Goal: Task Accomplishment & Management: Complete application form

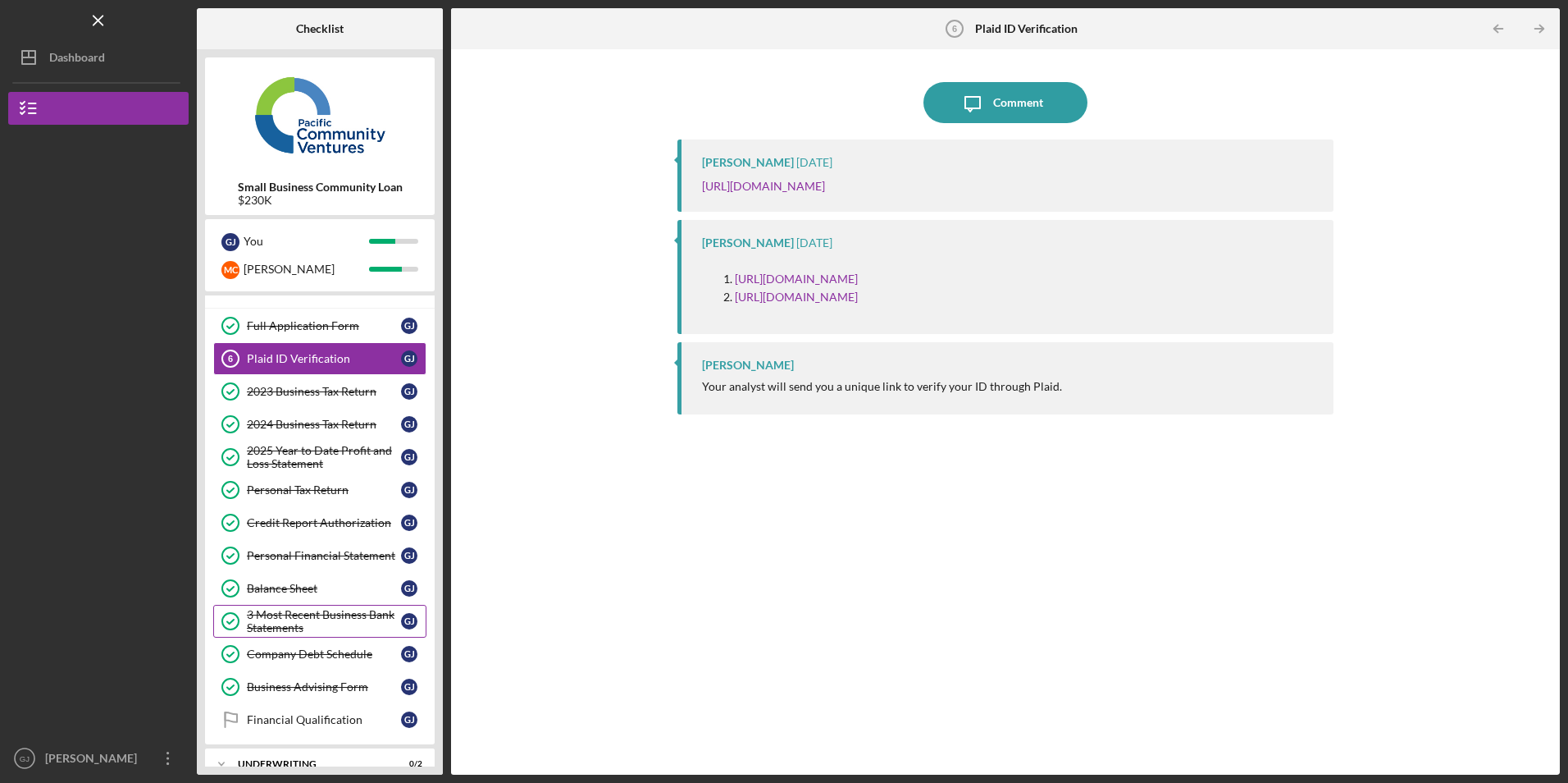
scroll to position [117, 0]
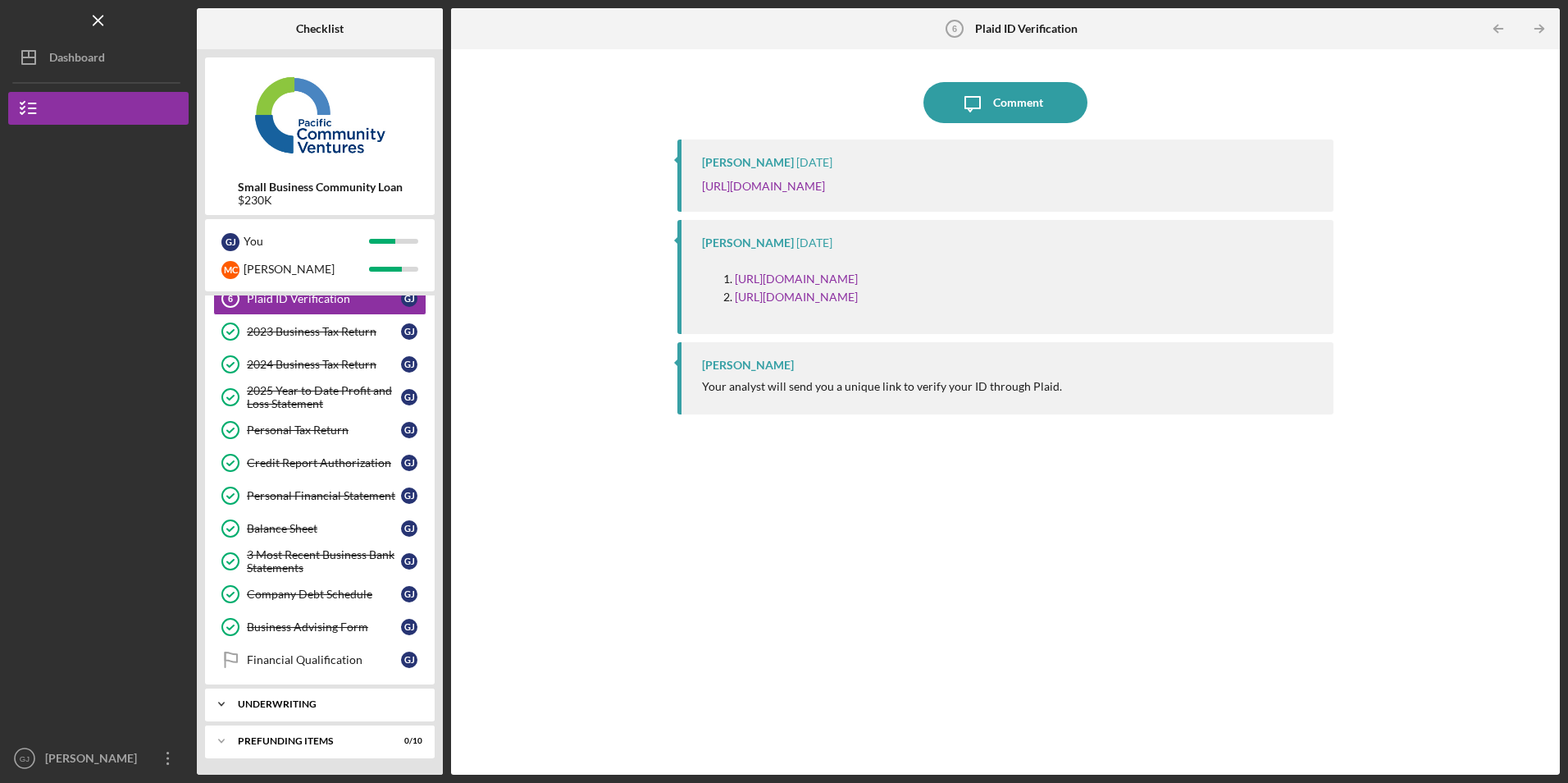
click at [327, 704] on div "Underwriting" at bounding box center [326, 704] width 176 height 10
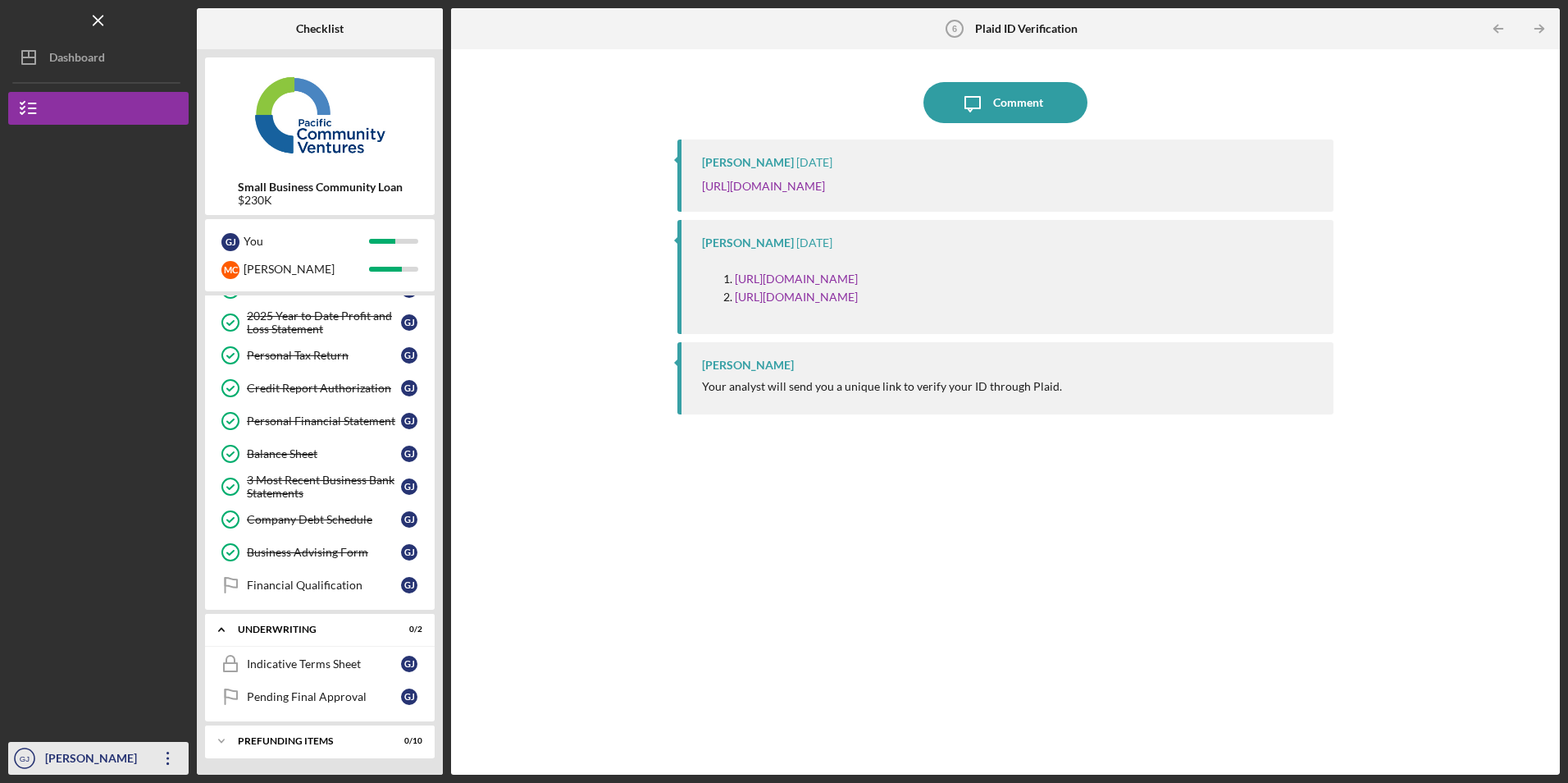
click at [169, 761] on icon "Icon/Overflow" at bounding box center [168, 758] width 41 height 41
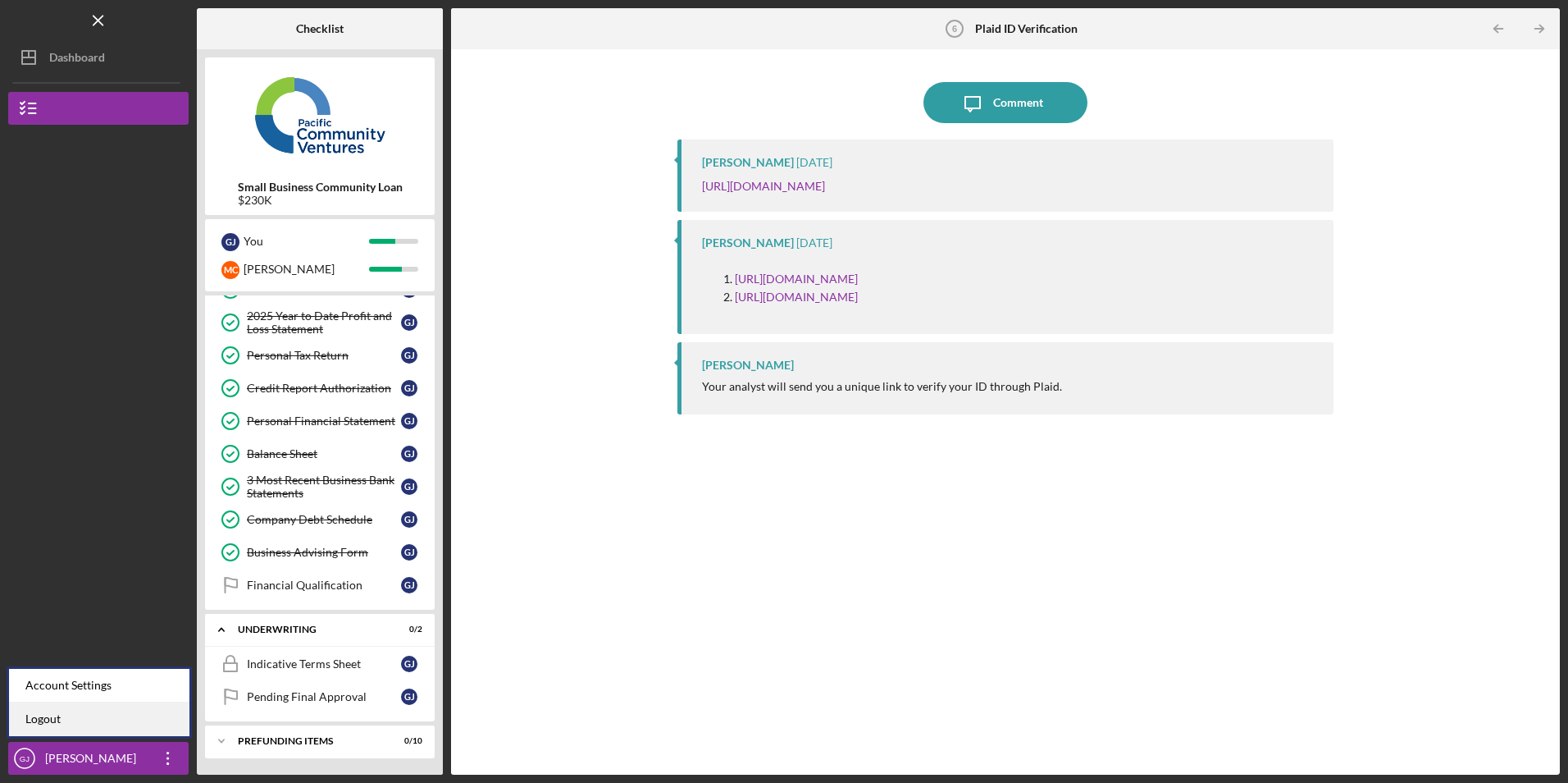
click at [159, 727] on link "Logout" at bounding box center [99, 719] width 181 height 33
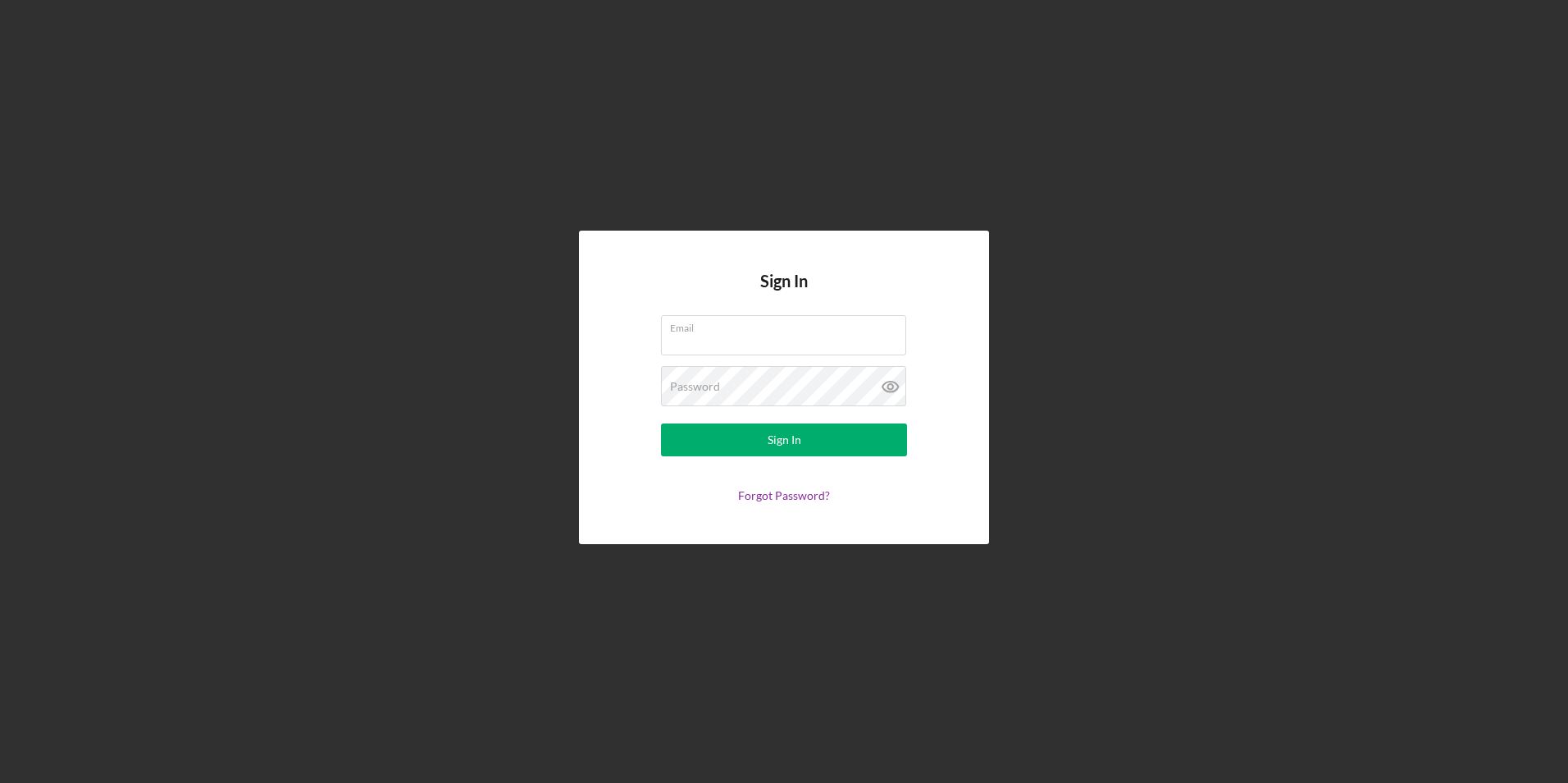
type input "genaro@tacoslos3hermanos.com"
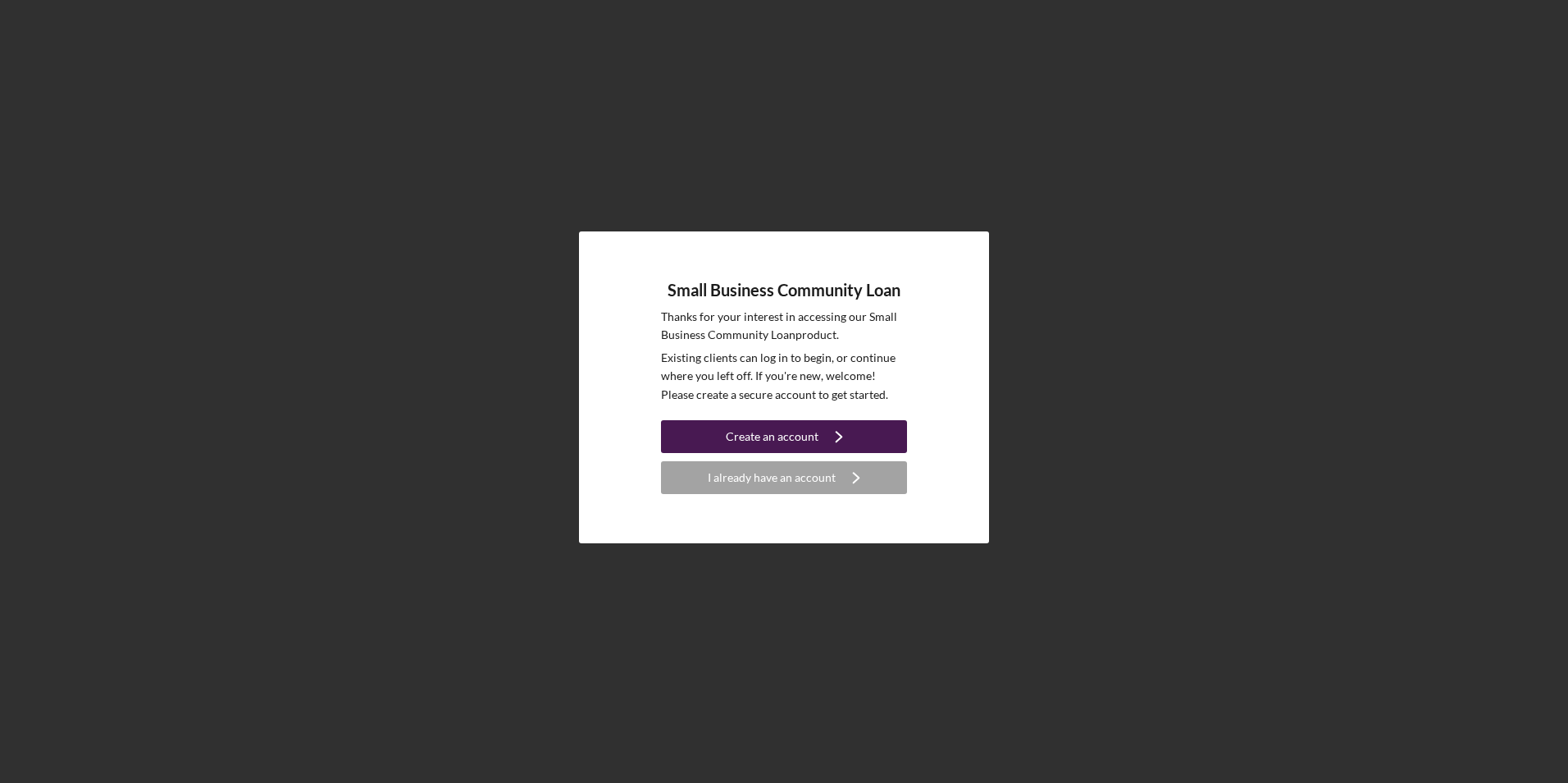
click at [826, 430] on icon "Icon/Navigate" at bounding box center [839, 436] width 41 height 41
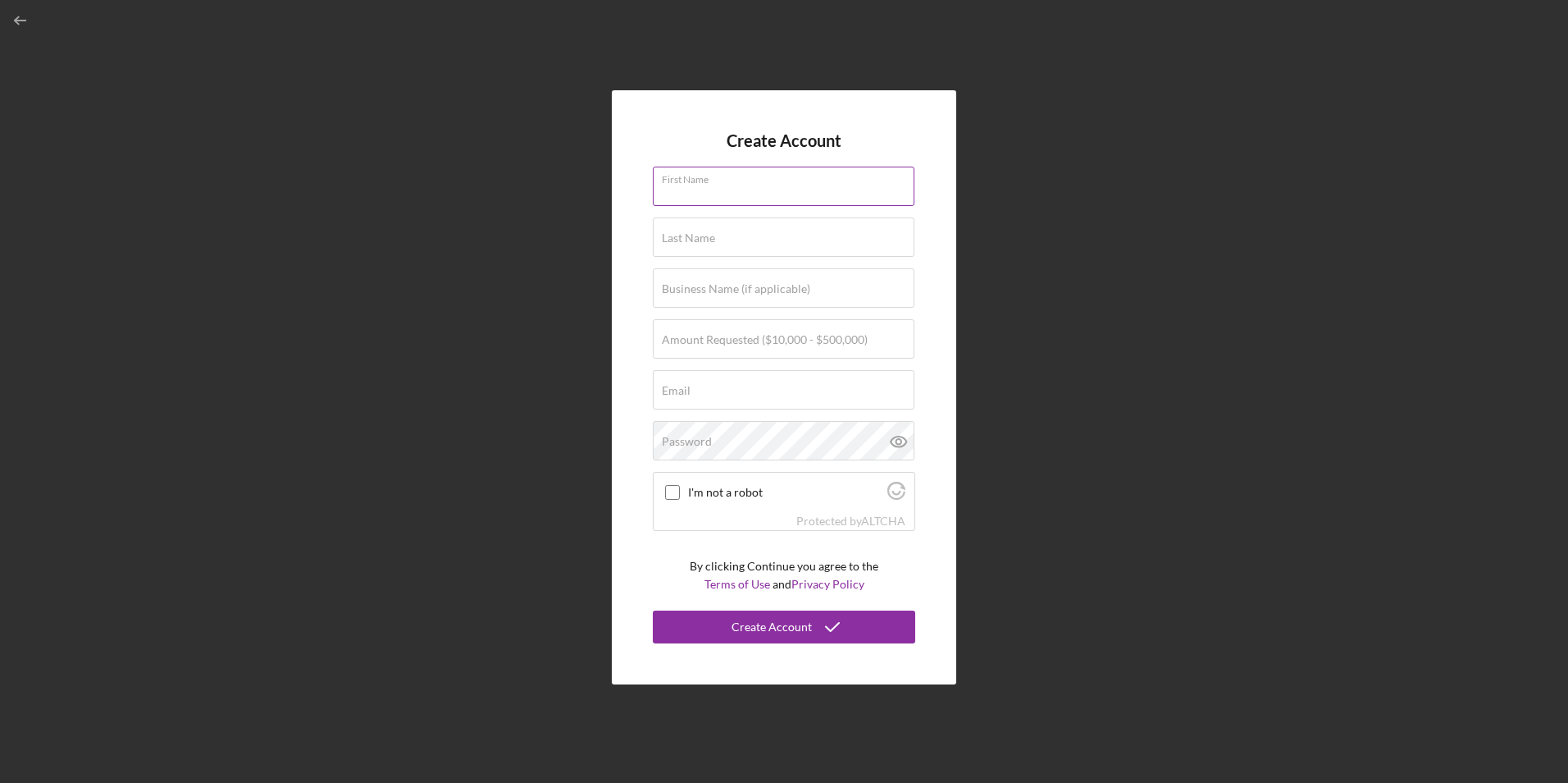
click at [705, 196] on input "First Name" at bounding box center [784, 186] width 261 height 39
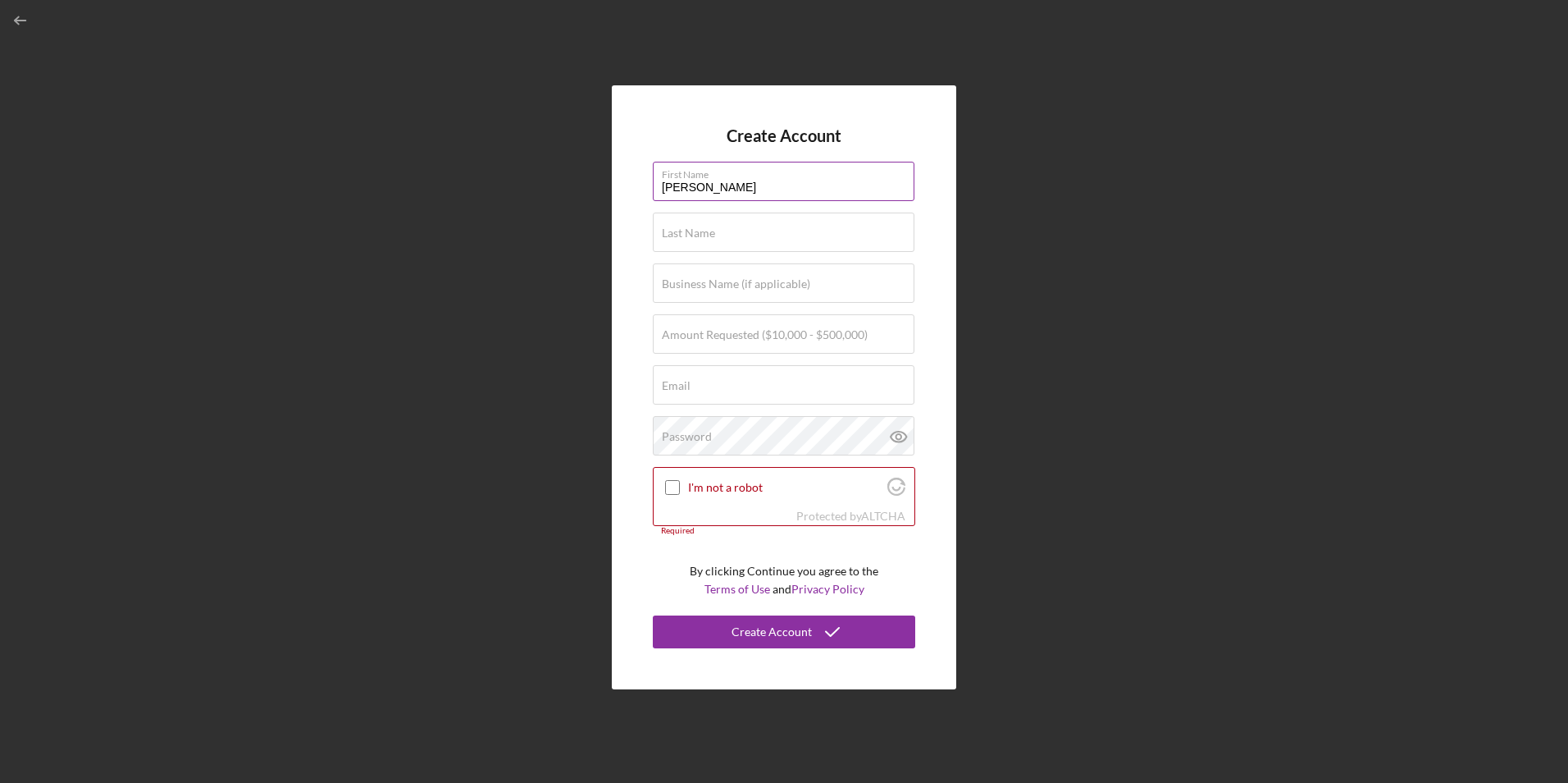
type input "[PERSON_NAME]"
type input "TGL Grill IUnc"
type input "$250,000"
click at [717, 388] on input "Email" at bounding box center [784, 385] width 261 height 39
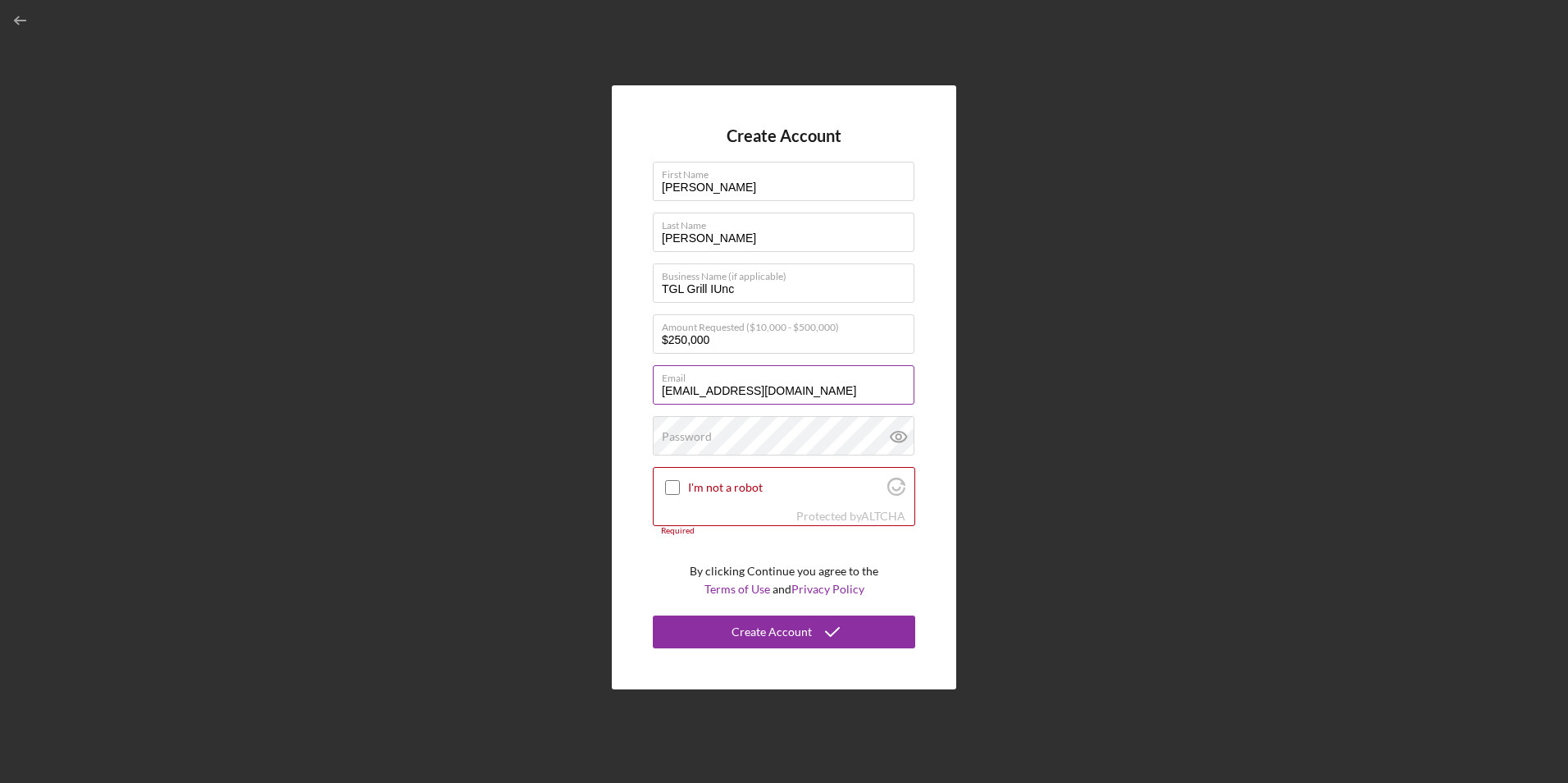
type input "[EMAIL_ADDRESS][DOMAIN_NAME]"
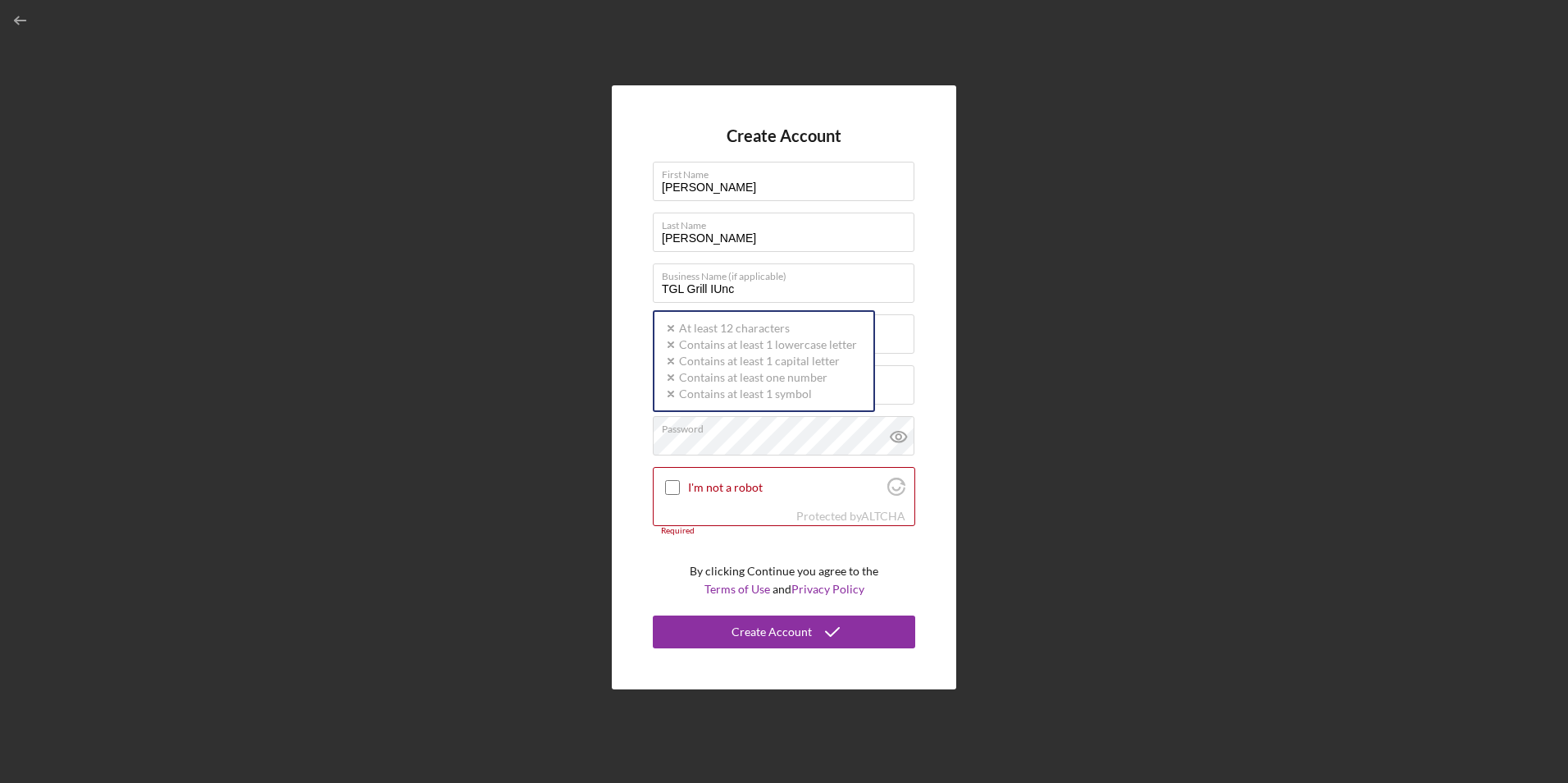
click at [632, 264] on div "Create Account First Name [PERSON_NAME] Last Name [PERSON_NAME] Business Name (…" at bounding box center [784, 387] width 345 height 603
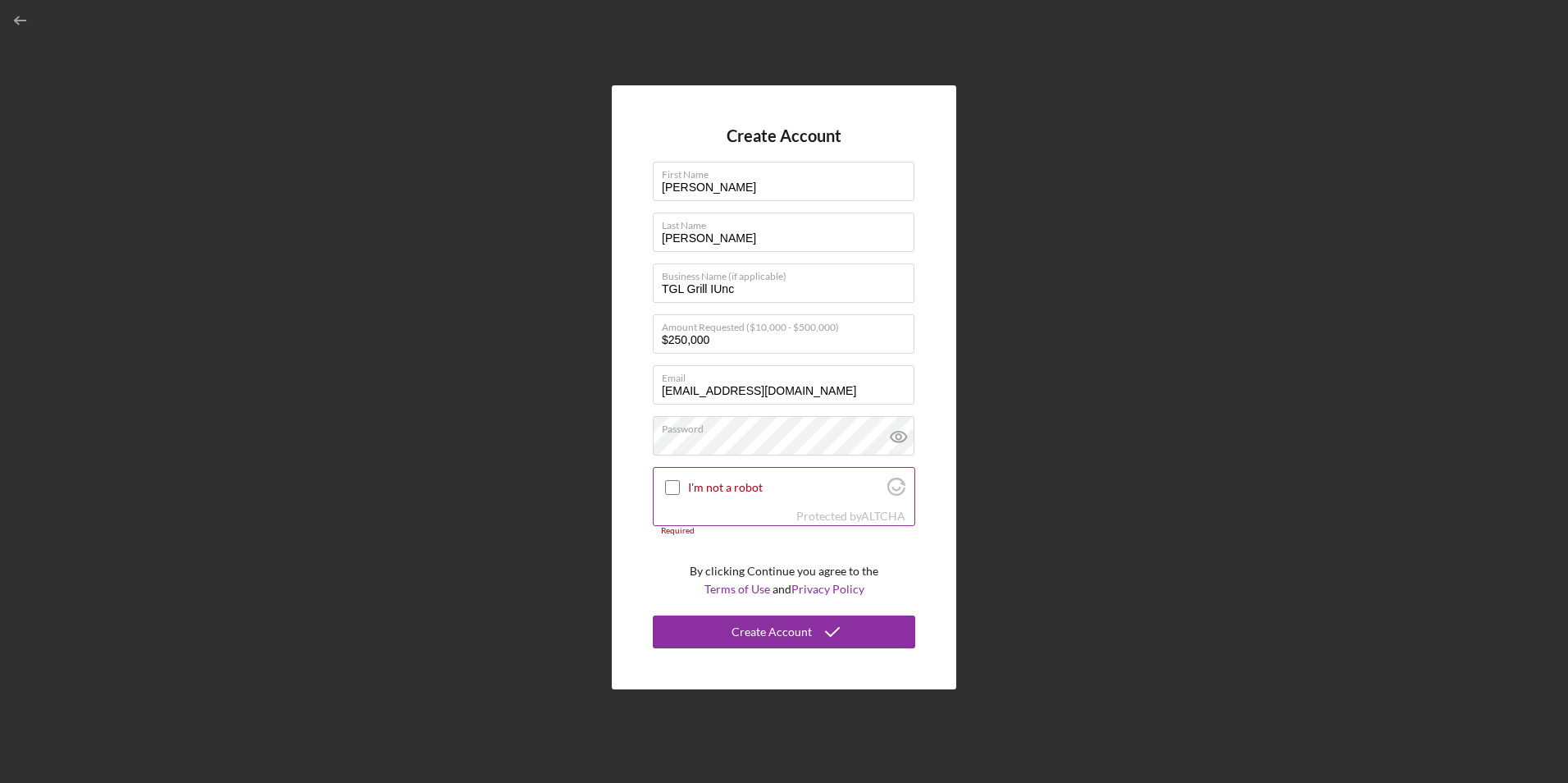
click at [675, 489] on input "I'm not a robot" at bounding box center [672, 487] width 15 height 15
checkbox input "true"
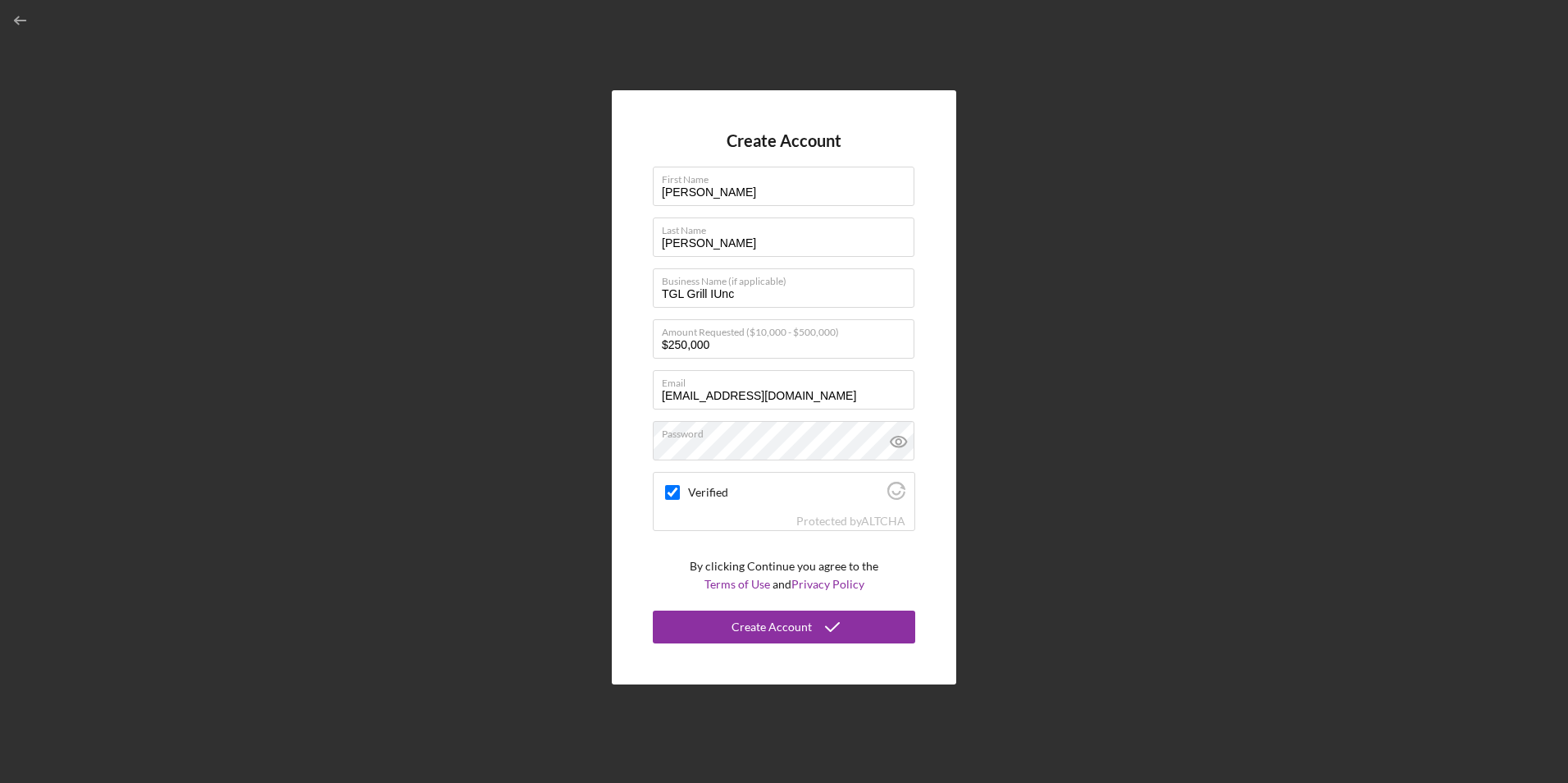
click at [688, 551] on form "Create Account First Name [PERSON_NAME] Last Name [PERSON_NAME] Business Name (…" at bounding box center [784, 388] width 262 height 512
click at [742, 436] on label "Password" at bounding box center [788, 430] width 252 height 18
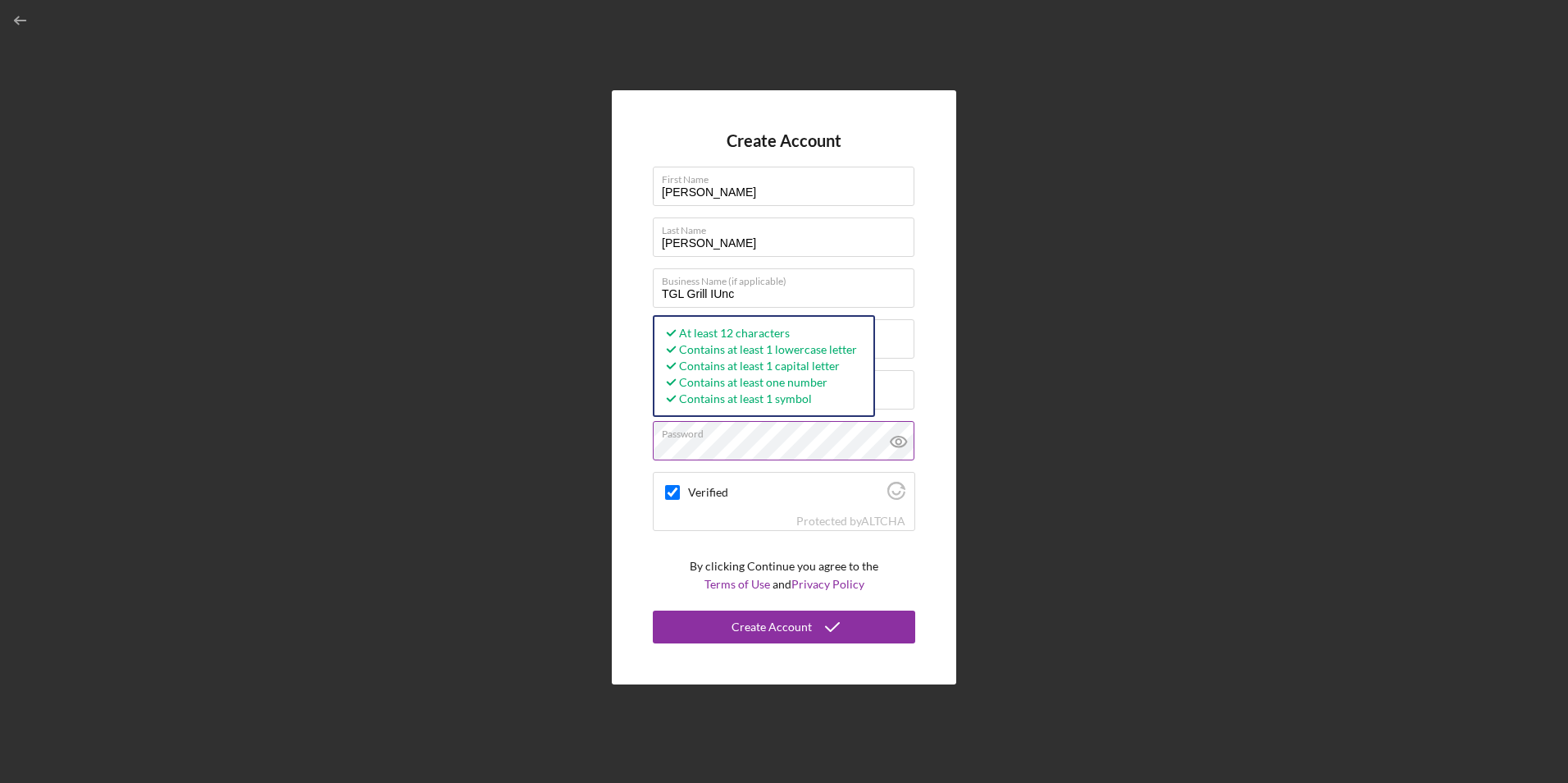
click at [896, 437] on icon at bounding box center [899, 442] width 16 height 10
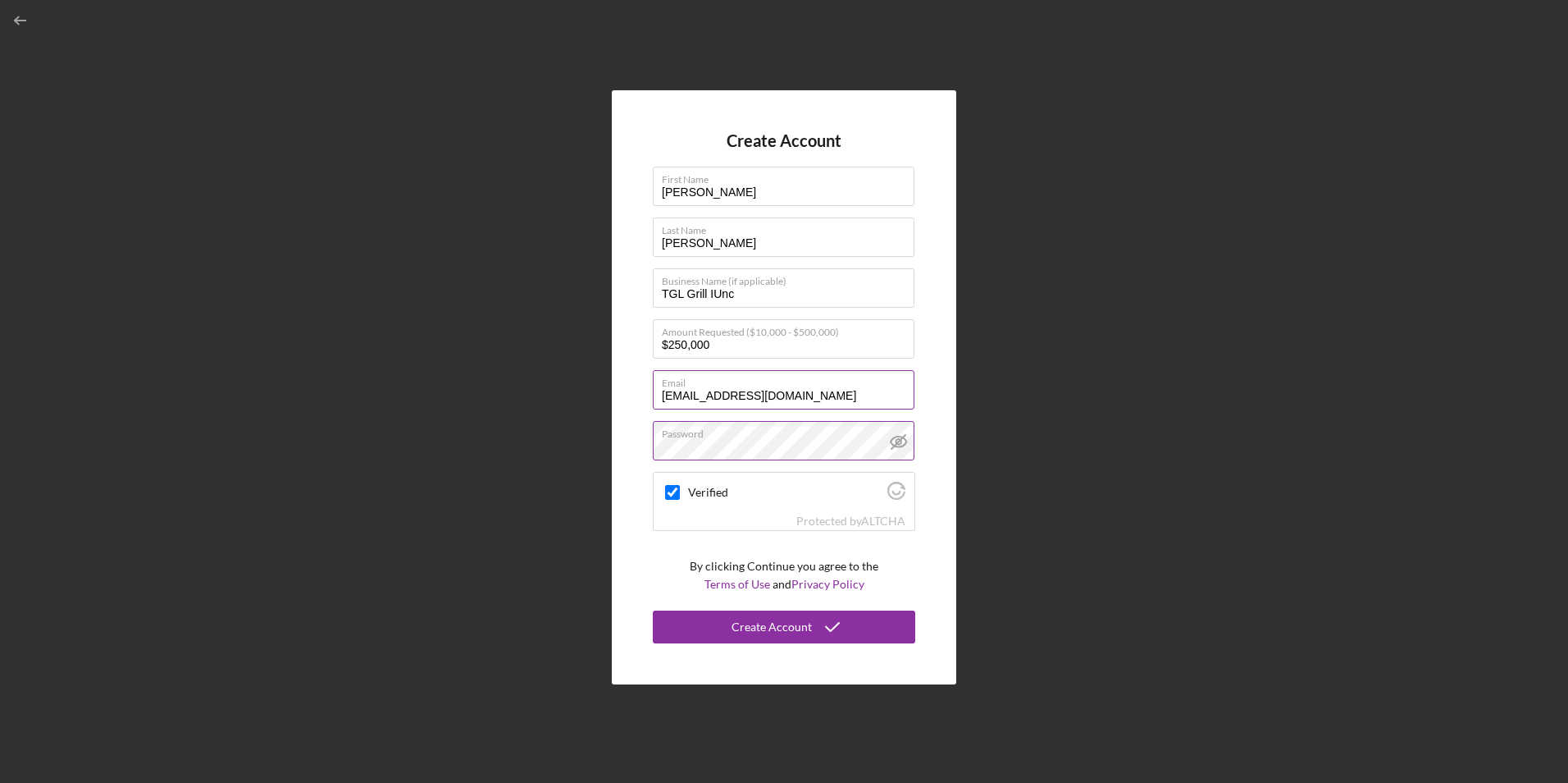
click at [816, 401] on input "[EMAIL_ADDRESS][DOMAIN_NAME]" at bounding box center [784, 390] width 261 height 39
type input "[EMAIL_ADDRESS][DOMAIN_NAME]"
click at [657, 538] on form "Create Account First Name [PERSON_NAME] Last Name [PERSON_NAME] Business Name (…" at bounding box center [784, 388] width 262 height 512
click at [797, 626] on div "Create Account" at bounding box center [771, 626] width 81 height 32
